Goal: Use online tool/utility: Use online tool/utility

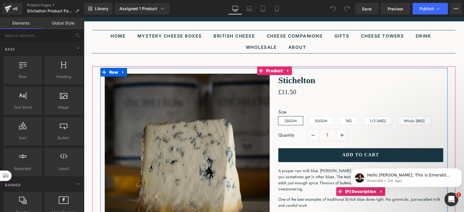
scroll to position [58, 0]
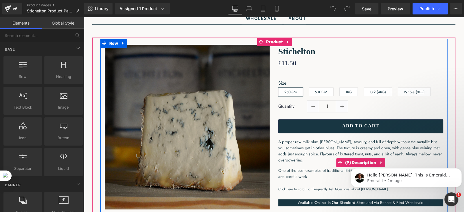
click at [293, 146] on span "A proper raw milk blue. [PERSON_NAME], savoury, and full of depth without the m…" at bounding box center [360, 151] width 164 height 24
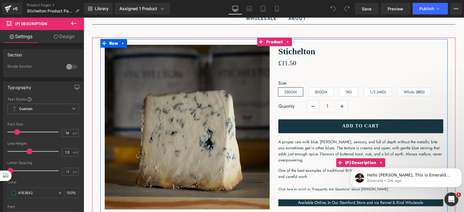
click at [293, 150] on span "A proper raw milk blue. [PERSON_NAME], savoury, and full of depth without the m…" at bounding box center [360, 151] width 164 height 24
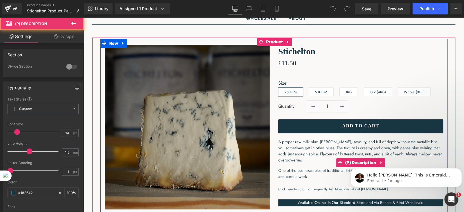
click at [281, 142] on span "A proper raw milk blue. [PERSON_NAME], savoury, and full of depth without the m…" at bounding box center [360, 151] width 164 height 24
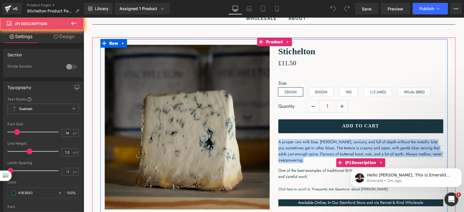
click at [281, 142] on span "A proper raw milk blue. [PERSON_NAME], savoury, and full of depth without the m…" at bounding box center [360, 151] width 164 height 24
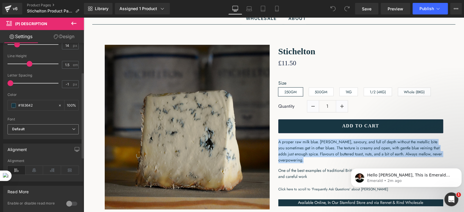
scroll to position [115, 0]
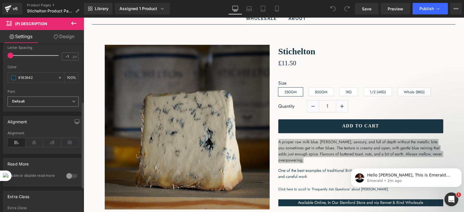
click at [70, 98] on span "Default" at bounding box center [43, 102] width 71 height 10
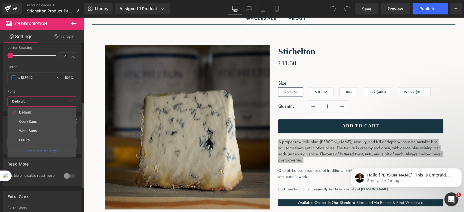
click at [70, 98] on span "Default" at bounding box center [42, 102] width 69 height 10
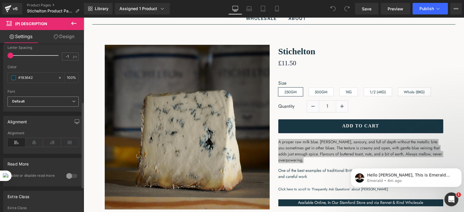
click at [53, 100] on b "Default" at bounding box center [42, 101] width 60 height 5
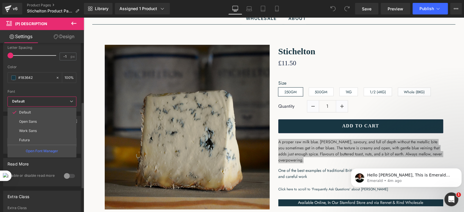
click at [53, 100] on b "Default" at bounding box center [41, 101] width 58 height 5
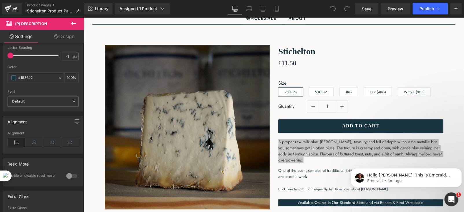
click at [65, 38] on link "Design" at bounding box center [64, 36] width 42 height 13
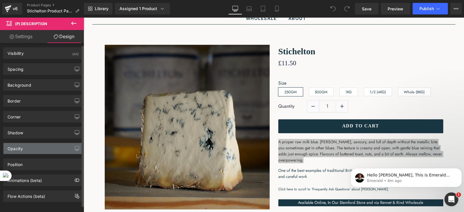
scroll to position [0, 0]
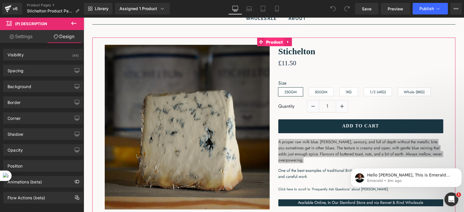
click at [278, 42] on span "Product" at bounding box center [275, 42] width 20 height 9
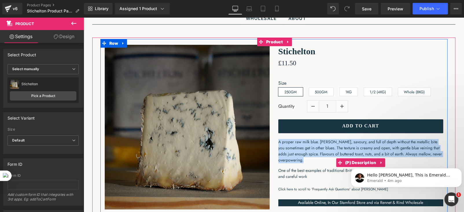
click at [337, 144] on span "A proper raw milk blue. [PERSON_NAME], savoury, and full of depth without the m…" at bounding box center [360, 151] width 164 height 24
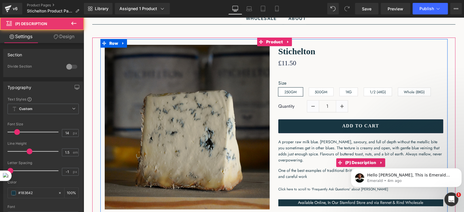
click at [354, 152] on span "A proper raw milk blue. [PERSON_NAME], savoury, and full of depth without the m…" at bounding box center [360, 151] width 164 height 24
click at [350, 148] on span "A proper raw milk blue. [PERSON_NAME], savoury, and full of depth without the m…" at bounding box center [360, 151] width 164 height 24
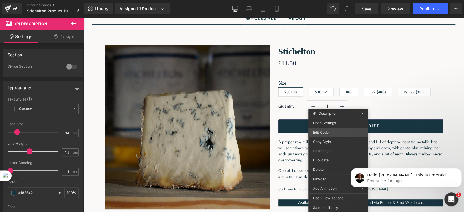
click at [322, 0] on div "Product You are previewing how the will restyle your page. You can not edit Ele…" at bounding box center [232, 0] width 464 height 0
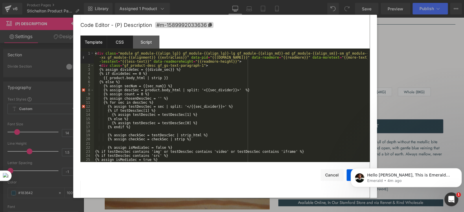
click at [120, 45] on div "CSS" at bounding box center [120, 42] width 26 height 13
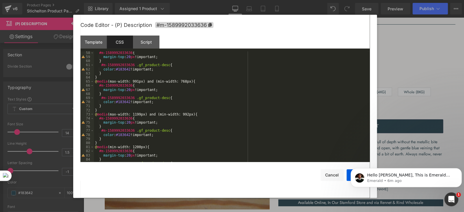
scroll to position [238, 0]
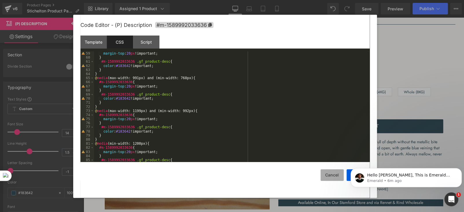
click at [334, 175] on button "Cancel" at bounding box center [331, 175] width 23 height 12
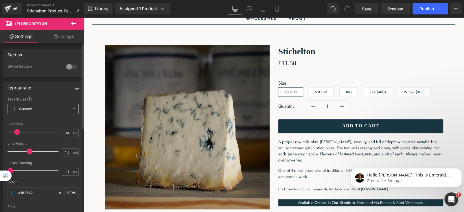
click at [48, 108] on span "Custom Setup Global Style" at bounding box center [43, 109] width 71 height 10
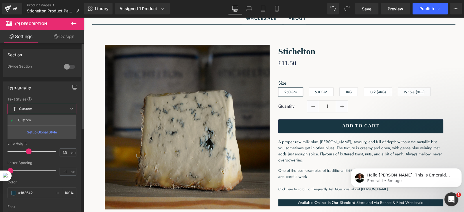
click at [48, 108] on span "Custom Setup Global Style" at bounding box center [42, 109] width 69 height 10
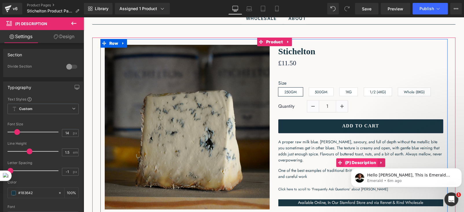
click at [351, 160] on span "(P) Description" at bounding box center [361, 162] width 34 height 9
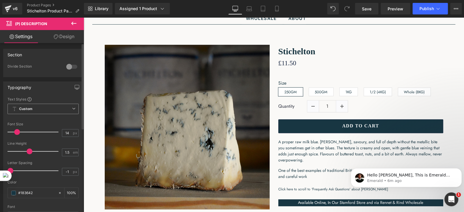
click at [70, 110] on span "Custom Setup Global Style" at bounding box center [43, 109] width 71 height 10
click at [48, 96] on div "Typography Text Styles Custom Custom Setup Global Style Custom Setup Global Sty…" at bounding box center [43, 154] width 80 height 145
click at [351, 161] on iframe "To enrich screen reader interactions, please activate Accessibility in Grammarl…" at bounding box center [406, 176] width 116 height 40
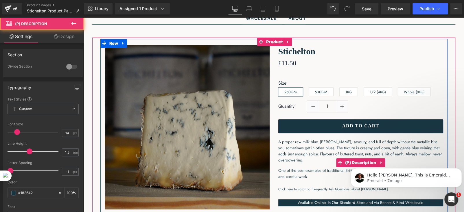
click at [309, 179] on div "A proper raw milk blue. Rich, savoury, and full of depth without the metallic b…" at bounding box center [360, 161] width 165 height 45
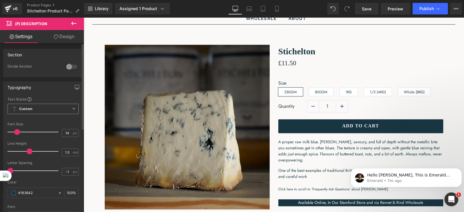
click at [34, 110] on span "Custom Setup Global Style" at bounding box center [43, 109] width 71 height 10
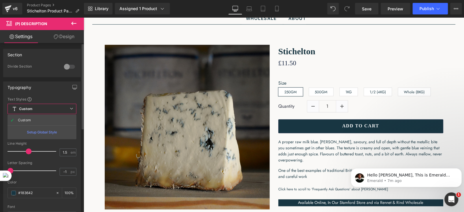
click at [34, 110] on span "Custom Setup Global Style" at bounding box center [42, 109] width 69 height 10
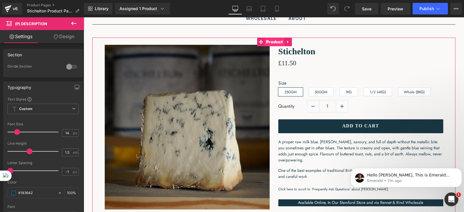
click at [276, 40] on span "Product" at bounding box center [275, 42] width 20 height 9
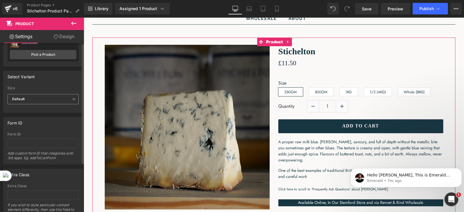
scroll to position [0, 0]
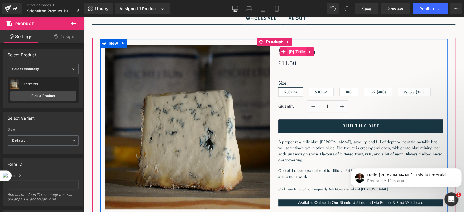
click at [294, 51] on span "(P) Title" at bounding box center [296, 51] width 19 height 9
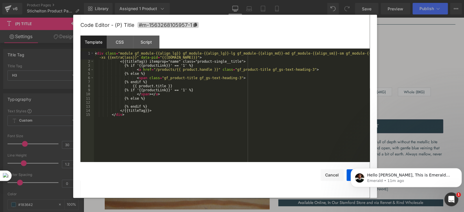
click at [280, 0] on div "(P) Title You are previewing how the will restyle your page. You can not edit E…" at bounding box center [232, 0] width 464 height 0
click at [119, 45] on div "CSS" at bounding box center [120, 42] width 26 height 13
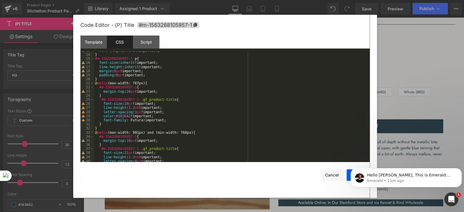
scroll to position [52, 0]
click at [394, 30] on div at bounding box center [232, 106] width 464 height 212
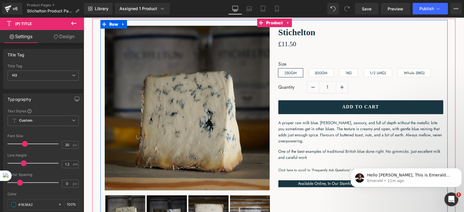
scroll to position [87, 0]
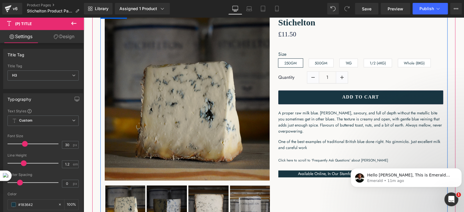
click at [301, 120] on span "A proper raw milk blue. [PERSON_NAME], savoury, and full of depth without the m…" at bounding box center [360, 122] width 164 height 24
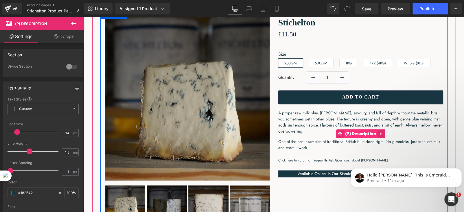
click at [354, 132] on span "(P) Description" at bounding box center [361, 134] width 34 height 9
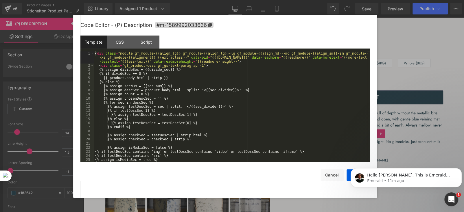
click at [340, 0] on div "(P) Description You are previewing how the will restyle your page. You can not …" at bounding box center [232, 0] width 464 height 0
click at [121, 44] on div "CSS" at bounding box center [120, 42] width 26 height 13
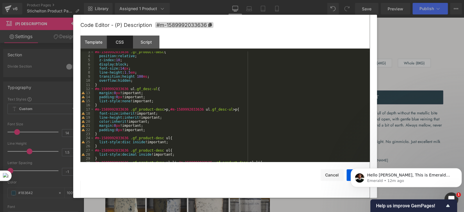
scroll to position [0, 0]
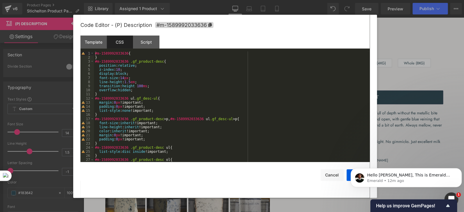
click at [386, 34] on div at bounding box center [232, 106] width 464 height 212
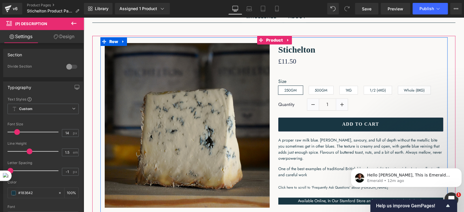
scroll to position [29, 0]
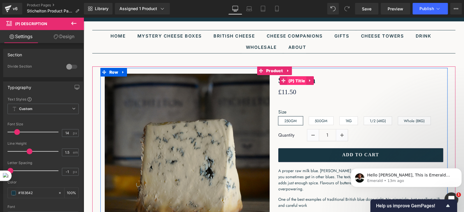
click at [292, 80] on span "(P) Title" at bounding box center [296, 81] width 19 height 9
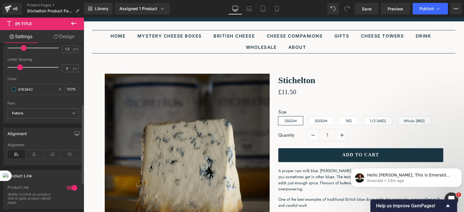
scroll to position [145, 0]
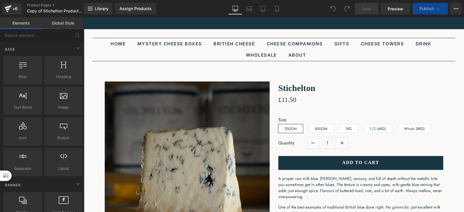
scroll to position [115, 0]
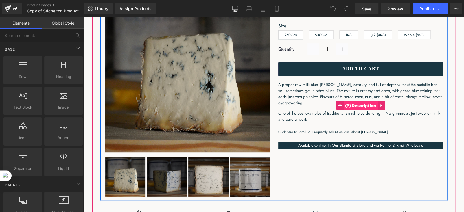
click at [356, 102] on span "(P) Description" at bounding box center [361, 106] width 34 height 9
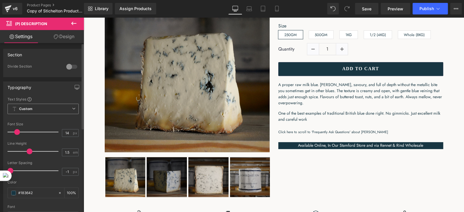
click at [51, 108] on span "Custom Setup Global Style" at bounding box center [43, 109] width 71 height 10
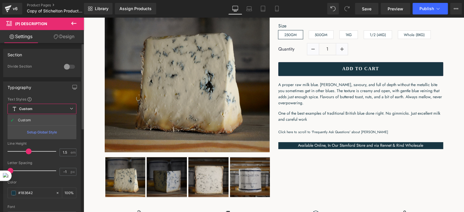
click at [51, 108] on span "Custom Setup Global Style" at bounding box center [42, 109] width 69 height 10
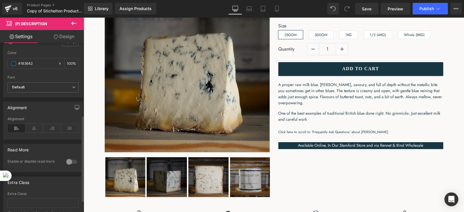
scroll to position [145, 0]
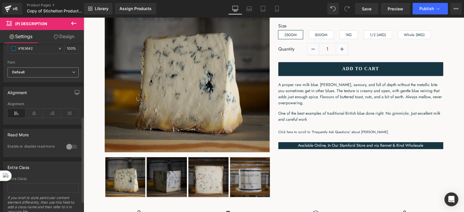
click at [37, 73] on b "Default" at bounding box center [42, 72] width 60 height 5
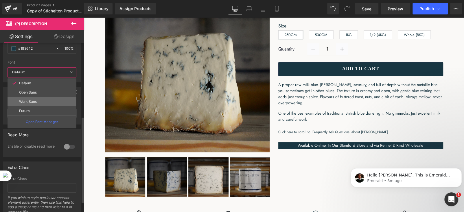
scroll to position [0, 0]
click at [67, 71] on b "Default" at bounding box center [41, 72] width 58 height 5
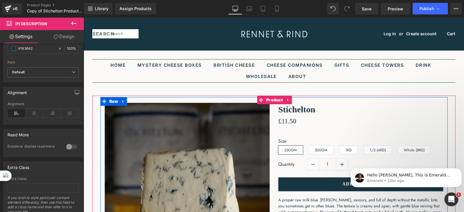
click at [297, 110] on div "Stichelton (P) Title" at bounding box center [360, 110] width 165 height 12
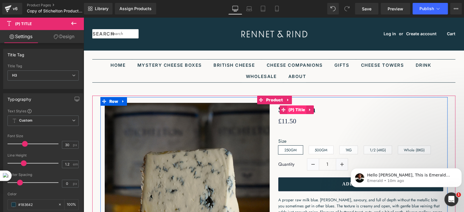
click at [297, 110] on span "(P) Title" at bounding box center [296, 110] width 19 height 9
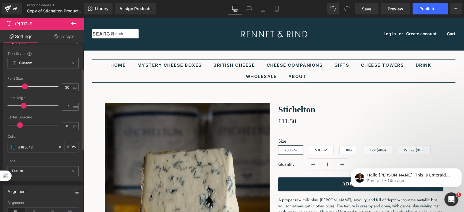
scroll to position [58, 0]
click at [47, 64] on span "Custom Setup Global Style" at bounding box center [43, 63] width 71 height 10
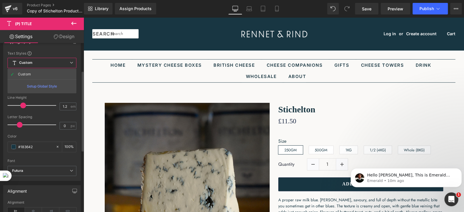
click at [47, 64] on span "Custom Setup Global Style" at bounding box center [42, 63] width 69 height 10
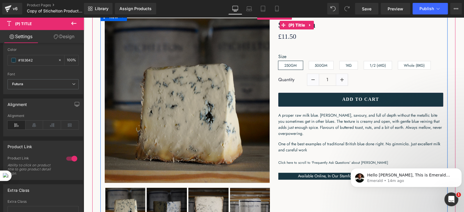
scroll to position [86, 0]
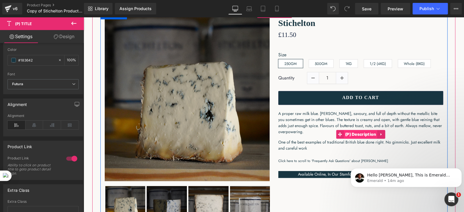
click at [354, 132] on span "(P) Description" at bounding box center [361, 134] width 34 height 9
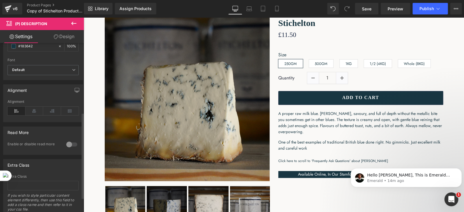
scroll to position [137, 0]
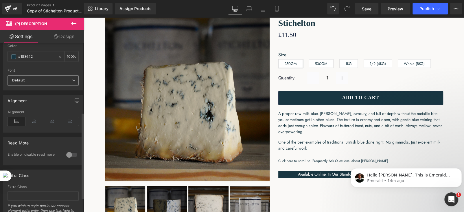
click at [49, 80] on b "Default" at bounding box center [42, 80] width 60 height 5
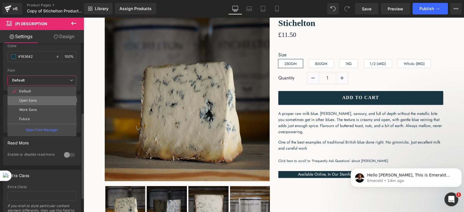
click at [32, 100] on p "Open Sans" at bounding box center [28, 101] width 18 height 4
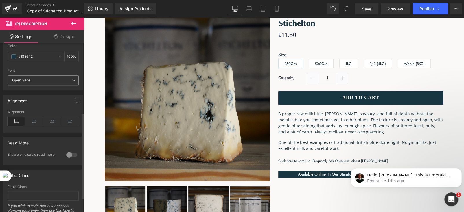
click at [43, 84] on span "Open Sans" at bounding box center [43, 80] width 71 height 10
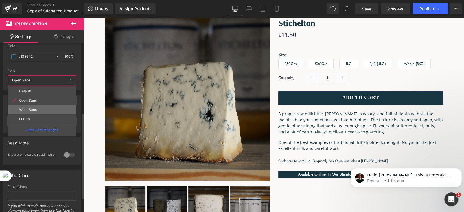
click at [29, 109] on p "Work Sans" at bounding box center [28, 110] width 18 height 4
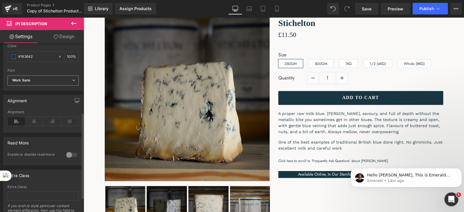
click at [50, 82] on b "Work Sans" at bounding box center [42, 80] width 60 height 5
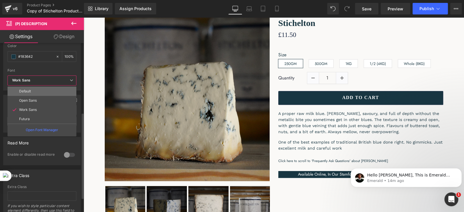
click at [29, 88] on li "Default" at bounding box center [42, 91] width 69 height 9
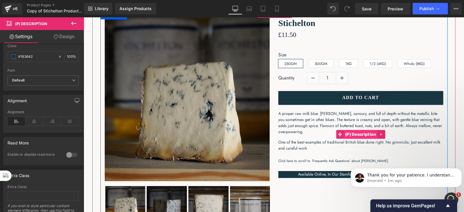
click at [360, 133] on span "(P) Description" at bounding box center [361, 134] width 34 height 9
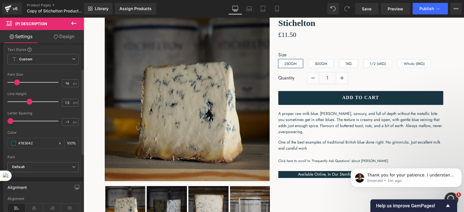
scroll to position [0, 0]
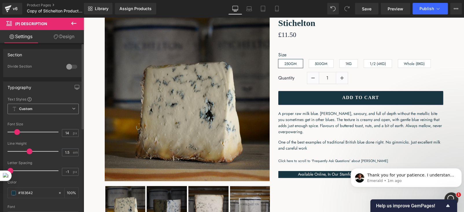
click at [46, 108] on span "Custom Setup Global Style" at bounding box center [43, 109] width 71 height 10
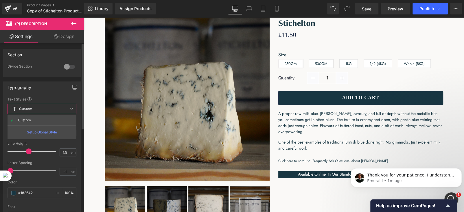
click at [46, 108] on span "Custom Setup Global Style" at bounding box center [42, 109] width 69 height 10
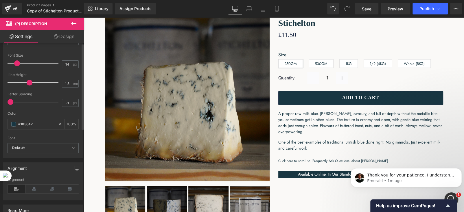
scroll to position [115, 0]
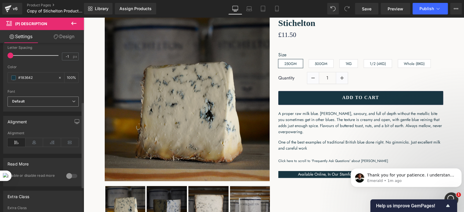
click at [43, 99] on b "Default" at bounding box center [42, 101] width 60 height 5
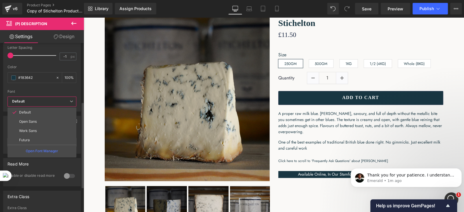
click at [43, 99] on b "Default" at bounding box center [41, 101] width 58 height 5
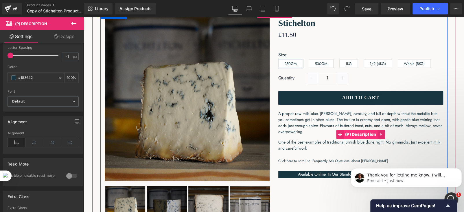
click at [365, 132] on span "(P) Description" at bounding box center [361, 134] width 34 height 9
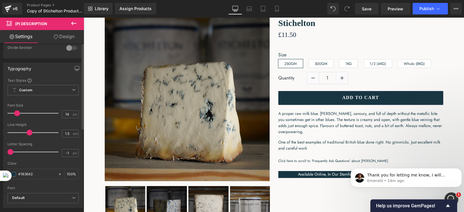
scroll to position [0, 0]
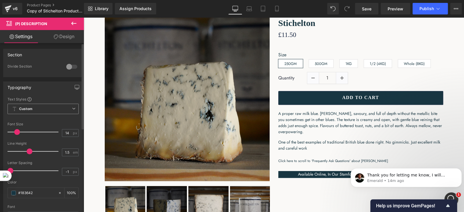
click at [47, 112] on span "Custom Setup Global Style" at bounding box center [43, 109] width 71 height 10
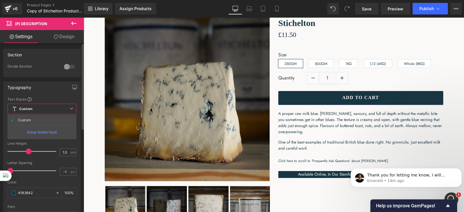
click at [47, 110] on span "Custom Setup Global Style" at bounding box center [42, 109] width 69 height 10
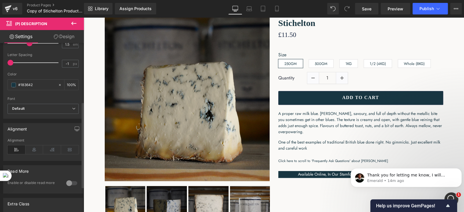
scroll to position [115, 0]
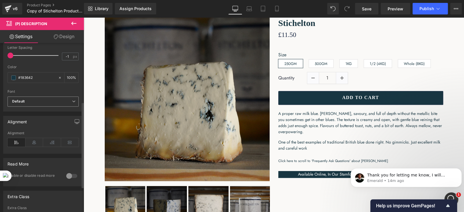
click at [43, 104] on span "Default" at bounding box center [43, 102] width 71 height 10
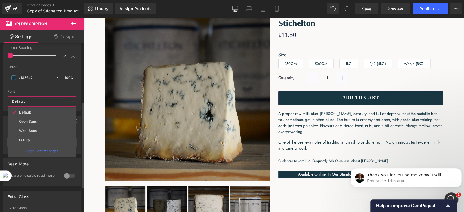
click at [49, 102] on b "Default" at bounding box center [41, 101] width 58 height 5
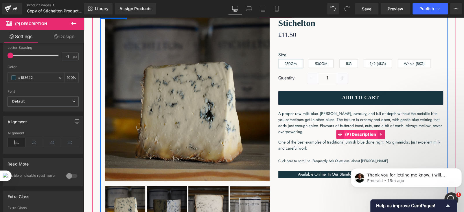
click at [351, 130] on span "(P) Description" at bounding box center [361, 134] width 34 height 9
drag, startPoint x: 293, startPoint y: 23, endPoint x: 123, endPoint y: 143, distance: 208.1
click at [293, 23] on span "(P) Title" at bounding box center [296, 23] width 19 height 9
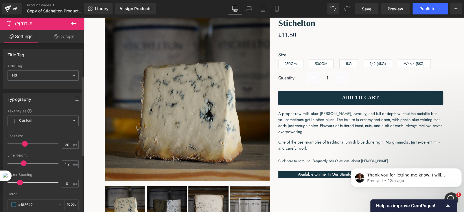
scroll to position [86, 0]
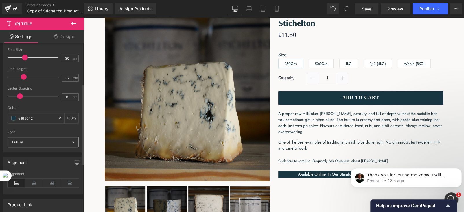
click at [33, 143] on b "Futura" at bounding box center [42, 142] width 60 height 5
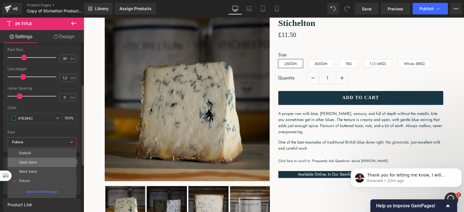
click at [28, 161] on p "Open Sans" at bounding box center [28, 163] width 18 height 4
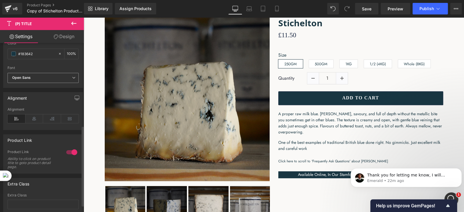
scroll to position [115, 0]
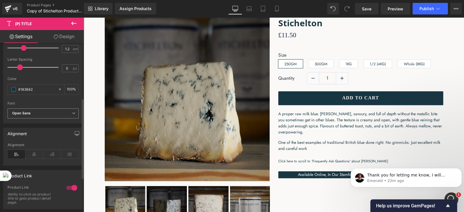
click at [45, 113] on b "Open Sans" at bounding box center [42, 113] width 60 height 5
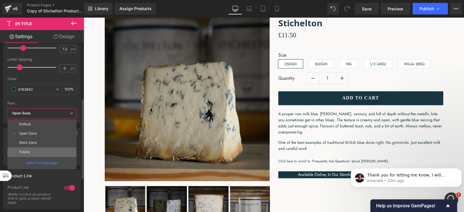
click at [29, 147] on li "Futura" at bounding box center [42, 151] width 69 height 9
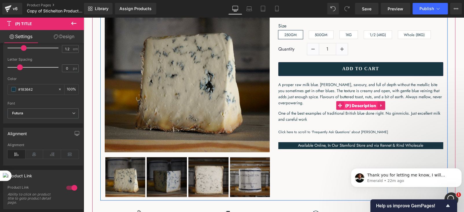
click at [357, 103] on span "(P) Description" at bounding box center [361, 106] width 34 height 9
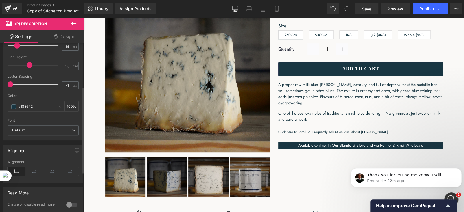
scroll to position [29, 0]
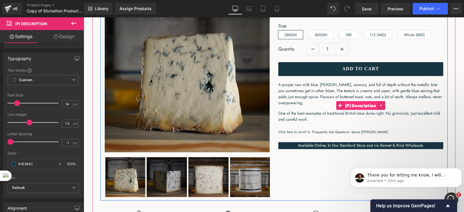
click at [363, 104] on span "(P) Description" at bounding box center [361, 106] width 34 height 9
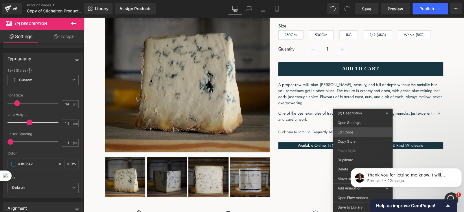
click at [344, 0] on div "(P) Description You are previewing how the will restyle your page. You can not …" at bounding box center [232, 0] width 464 height 0
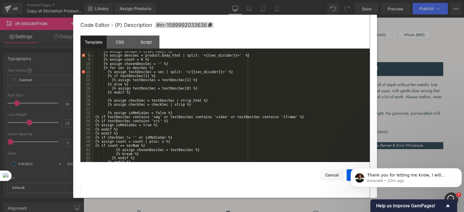
scroll to position [0, 0]
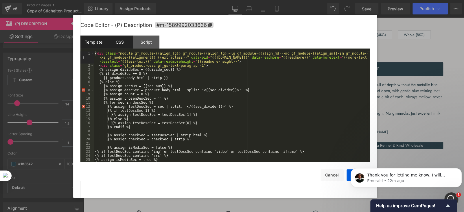
click at [124, 45] on div "CSS" at bounding box center [120, 42] width 26 height 13
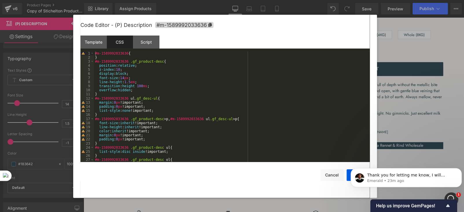
click at [384, 24] on div at bounding box center [232, 106] width 464 height 212
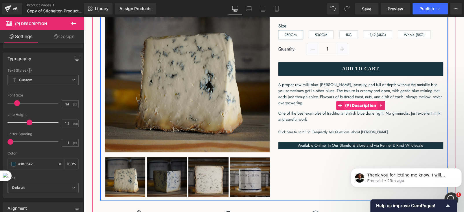
click at [359, 103] on span "(P) Description" at bounding box center [361, 105] width 34 height 9
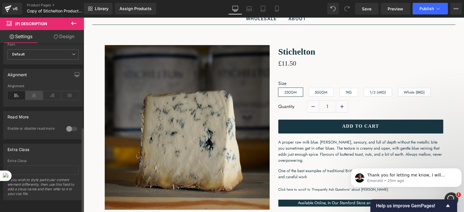
scroll to position [165, 0]
click at [351, 164] on body "Thank you for letting me know, I will review this and get back to you as soon a…" at bounding box center [406, 176] width 111 height 36
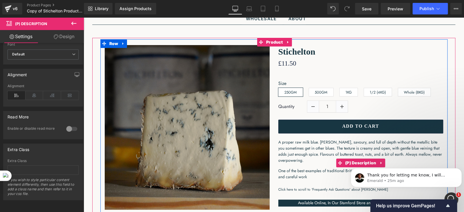
click at [353, 152] on span "A proper raw milk blue. [PERSON_NAME], savoury, and full of depth without the m…" at bounding box center [360, 151] width 164 height 24
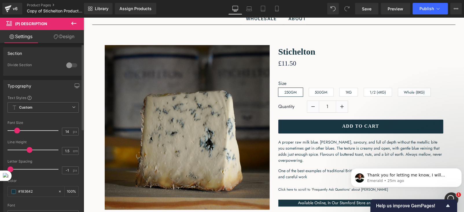
scroll to position [0, 0]
click at [45, 110] on span "Custom Setup Global Style" at bounding box center [43, 109] width 71 height 10
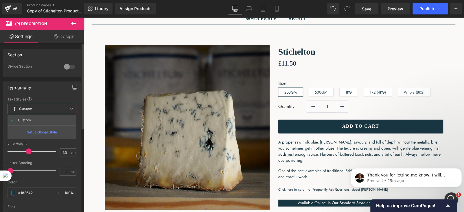
click at [45, 110] on span "Custom Setup Global Style" at bounding box center [42, 109] width 69 height 10
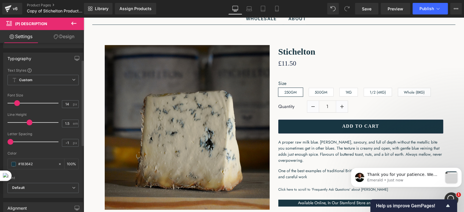
scroll to position [58, 0]
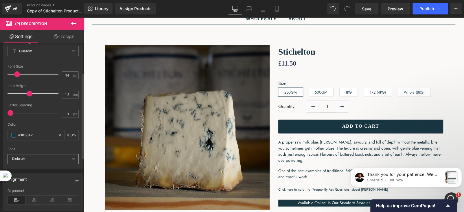
click at [54, 157] on b "Default" at bounding box center [42, 159] width 60 height 5
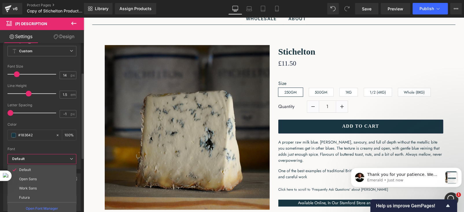
click at [54, 157] on b "Default" at bounding box center [41, 159] width 58 height 5
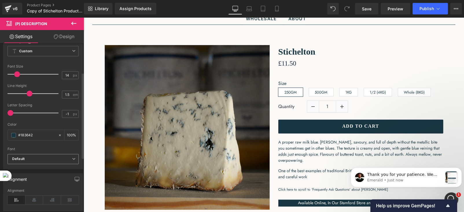
click at [54, 157] on b "Default" at bounding box center [42, 159] width 60 height 5
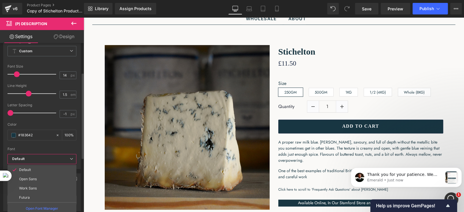
click at [54, 157] on b "Default" at bounding box center [41, 159] width 58 height 5
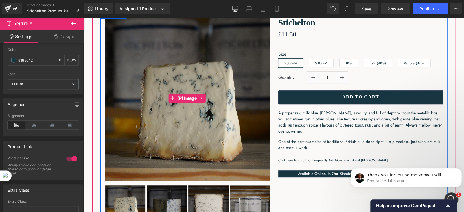
scroll to position [88, 0]
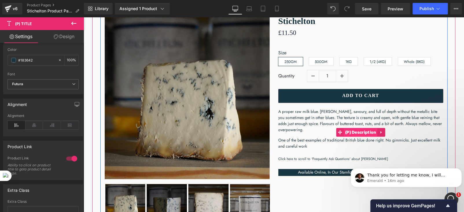
click at [351, 132] on span "(P) Description" at bounding box center [361, 132] width 34 height 9
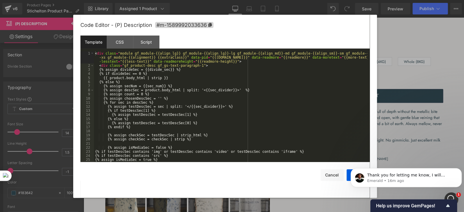
click at [338, 0] on div "(P) Description You are previewing how the will restyle your page. You can not …" at bounding box center [232, 0] width 464 height 0
click at [117, 42] on div "CSS" at bounding box center [120, 42] width 26 height 13
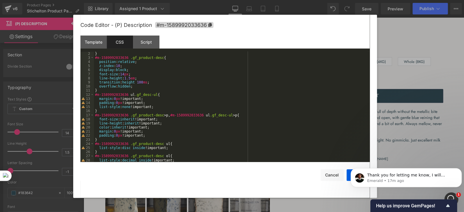
scroll to position [4, 0]
click at [384, 38] on div at bounding box center [232, 106] width 464 height 212
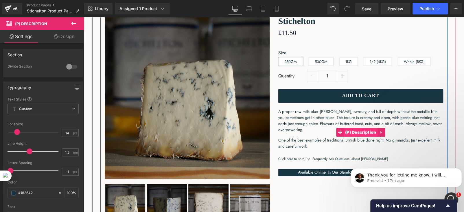
click at [355, 132] on span "(P) Description" at bounding box center [361, 132] width 34 height 9
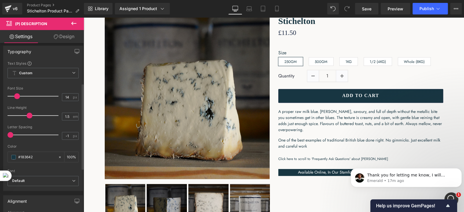
scroll to position [115, 0]
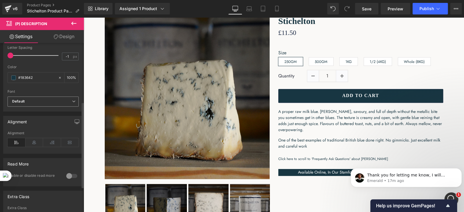
click at [40, 104] on span "Default" at bounding box center [43, 102] width 71 height 10
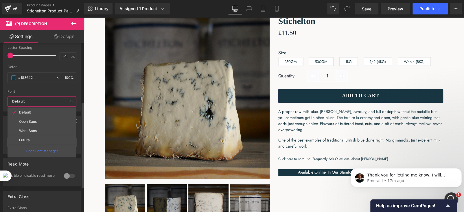
click at [43, 101] on b "Default" at bounding box center [41, 101] width 58 height 5
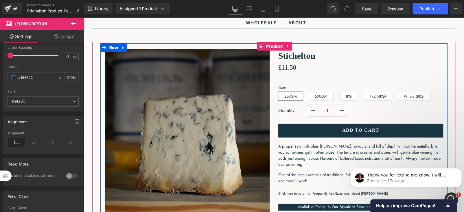
scroll to position [31, 0]
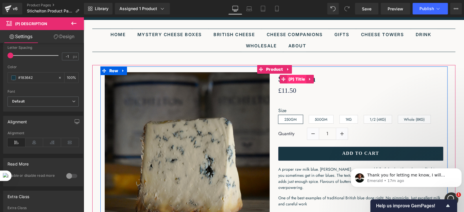
click at [294, 79] on span "(P) Title" at bounding box center [296, 79] width 19 height 9
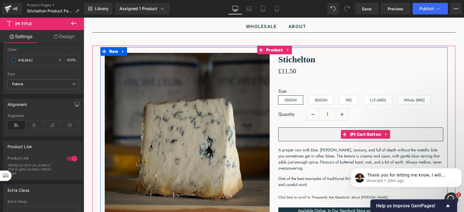
scroll to position [60, 0]
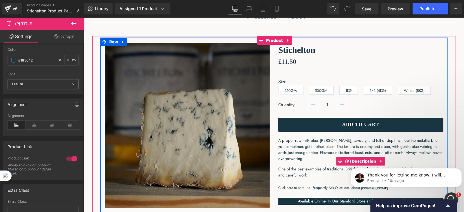
drag, startPoint x: 347, startPoint y: 148, endPoint x: 344, endPoint y: 147, distance: 3.0
click at [347, 148] on span "A proper raw milk blue. [PERSON_NAME], savoury, and full of depth without the m…" at bounding box center [360, 150] width 164 height 24
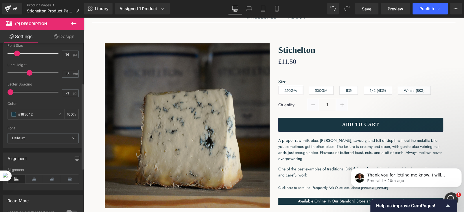
scroll to position [108, 0]
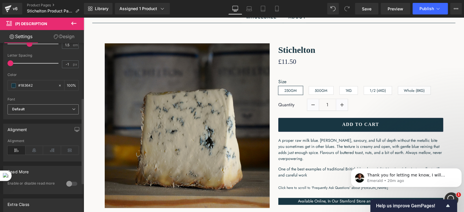
click at [43, 105] on span "Default" at bounding box center [43, 109] width 71 height 10
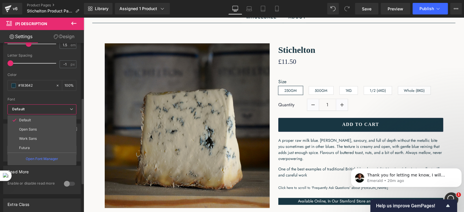
click at [43, 105] on span "Default" at bounding box center [42, 109] width 69 height 10
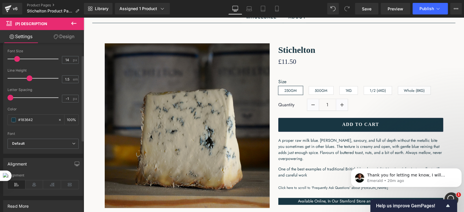
scroll to position [21, 0]
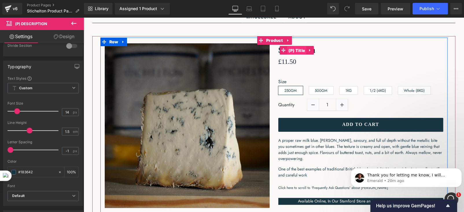
click at [298, 52] on span "(P) Title" at bounding box center [296, 50] width 19 height 9
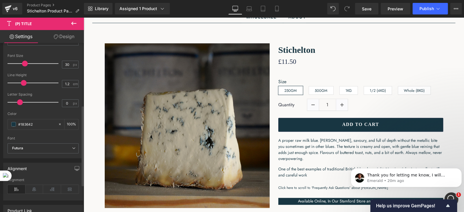
scroll to position [145, 0]
